Goal: Transaction & Acquisition: Purchase product/service

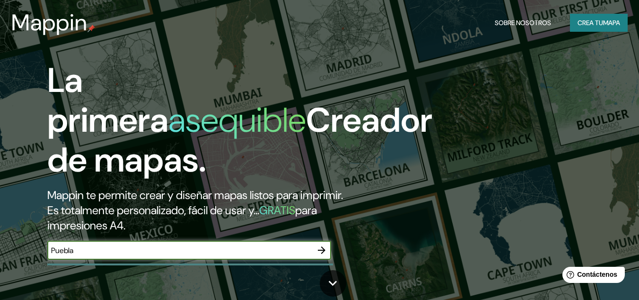
type input "Puebla"
click at [318, 252] on icon "button" at bounding box center [321, 249] width 11 height 11
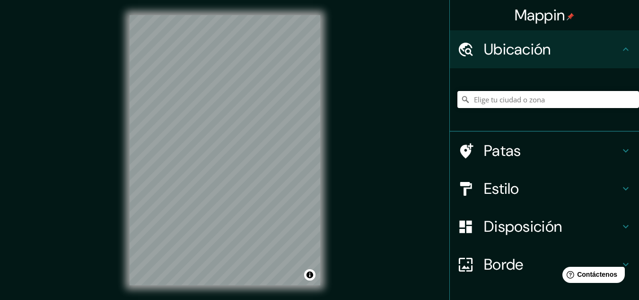
click at [496, 102] on input "Elige tu ciudad o zona" at bounding box center [549, 99] width 182 height 17
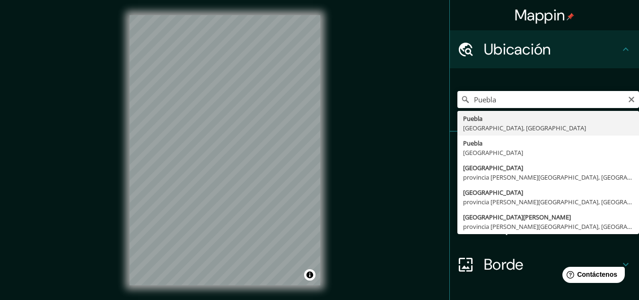
type input "[GEOGRAPHIC_DATA], [GEOGRAPHIC_DATA], [GEOGRAPHIC_DATA]"
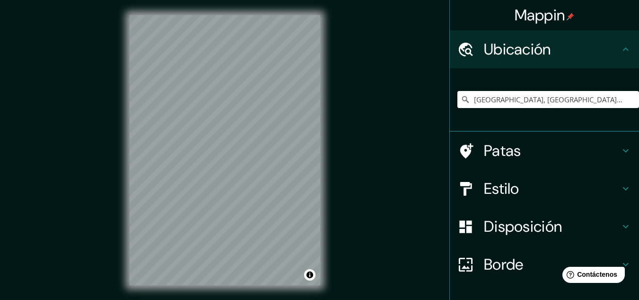
click at [553, 155] on h4 "Patas" at bounding box center [552, 150] width 136 height 19
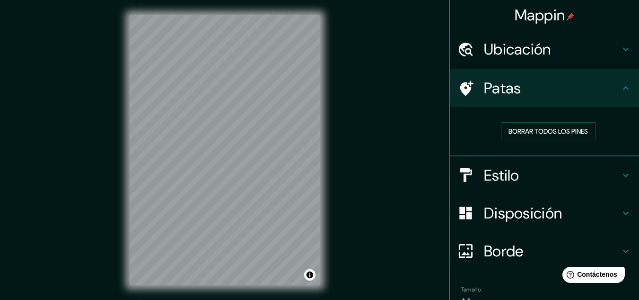
click at [596, 91] on h4 "Patas" at bounding box center [552, 88] width 136 height 19
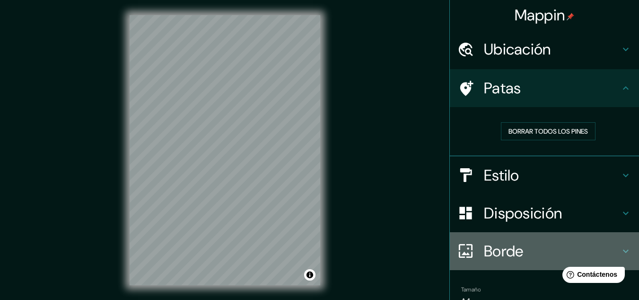
click at [507, 253] on font "Borde" at bounding box center [504, 251] width 40 height 20
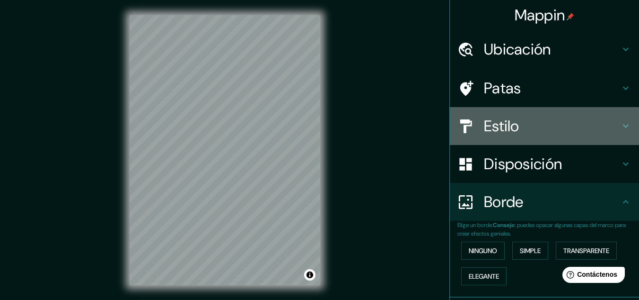
click at [488, 125] on font "Estilo" at bounding box center [501, 126] width 35 height 20
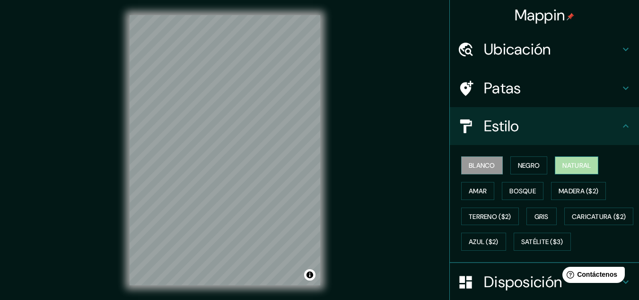
click at [563, 170] on font "Natural" at bounding box center [577, 165] width 28 height 12
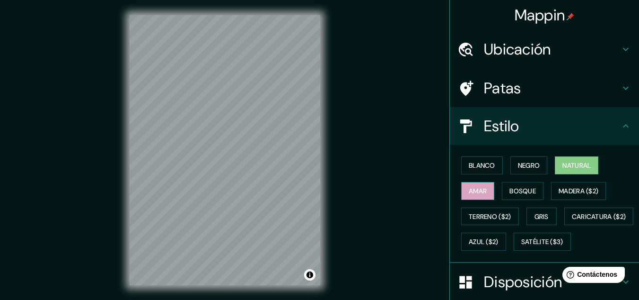
click at [469, 194] on font "Amar" at bounding box center [478, 190] width 18 height 9
click at [515, 190] on font "Bosque" at bounding box center [523, 190] width 26 height 9
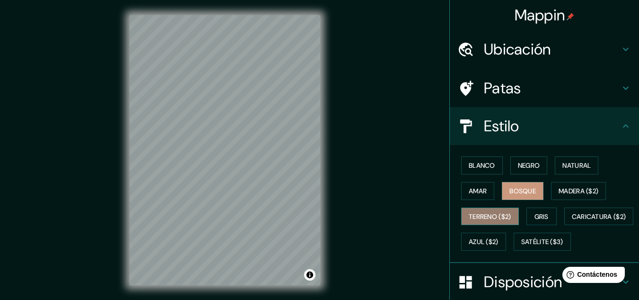
click at [472, 216] on font "Terreno ($2)" at bounding box center [490, 216] width 43 height 9
click at [520, 212] on div "Blanco Negro Natural Amar Bosque Madera ($2) Terreno ($2) Gris Caricatura ($2) …" at bounding box center [549, 203] width 182 height 102
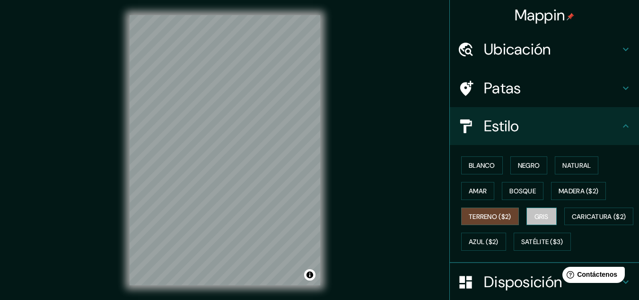
click at [528, 212] on button "Gris" at bounding box center [542, 216] width 30 height 18
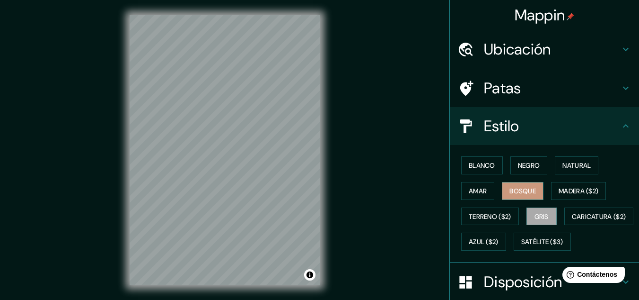
click at [512, 188] on font "Bosque" at bounding box center [523, 190] width 26 height 9
